Goal: Check status

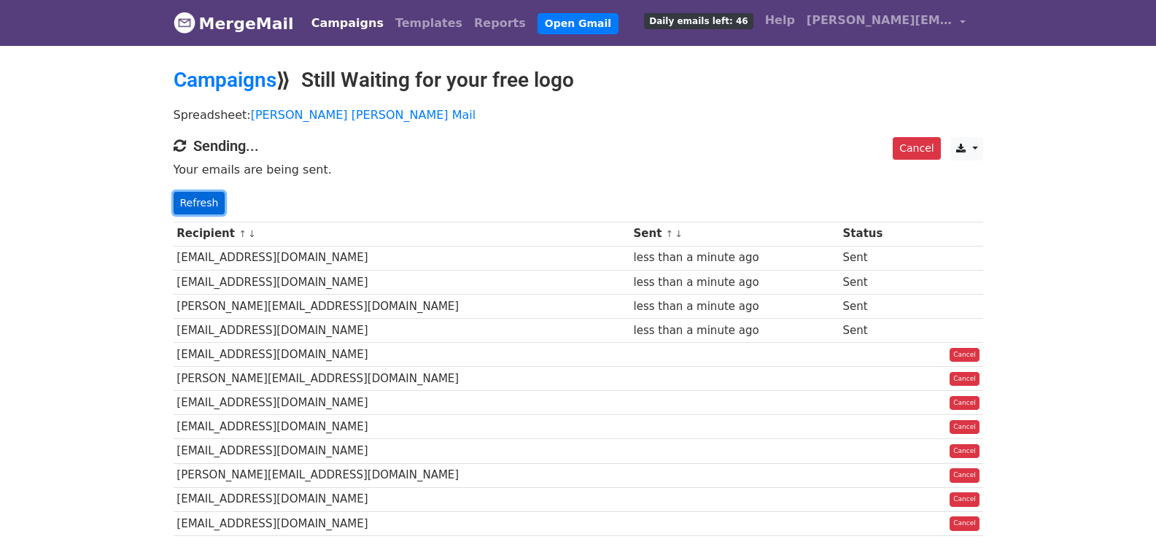
click at [179, 202] on link "Refresh" at bounding box center [200, 203] width 52 height 23
